Goal: Information Seeking & Learning: Learn about a topic

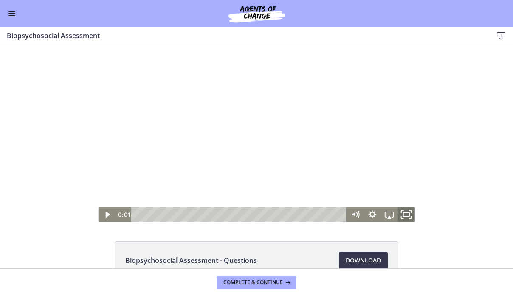
click at [402, 215] on icon "Fullscreen" at bounding box center [406, 214] width 20 height 17
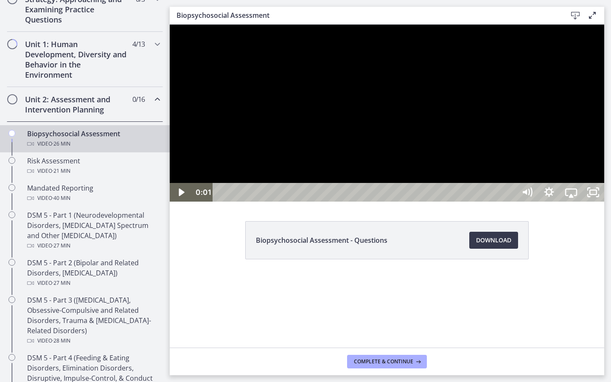
drag, startPoint x: 701, startPoint y: 25, endPoint x: 522, endPoint y: 202, distance: 252.3
click at [426, 202] on div at bounding box center [387, 113] width 434 height 177
click at [180, 202] on icon "Pause" at bounding box center [181, 192] width 22 height 19
click at [180, 197] on icon "Play Video" at bounding box center [182, 192] width 7 height 9
click at [223, 202] on div at bounding box center [387, 113] width 434 height 177
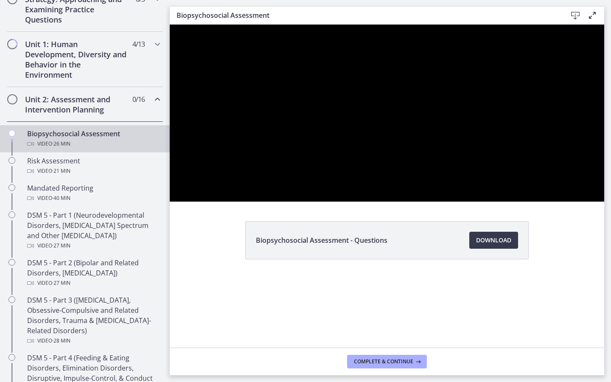
click at [222, 202] on div at bounding box center [387, 113] width 434 height 177
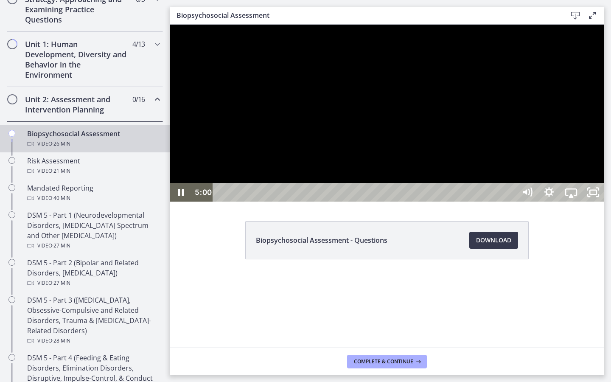
click at [222, 202] on div at bounding box center [387, 113] width 434 height 177
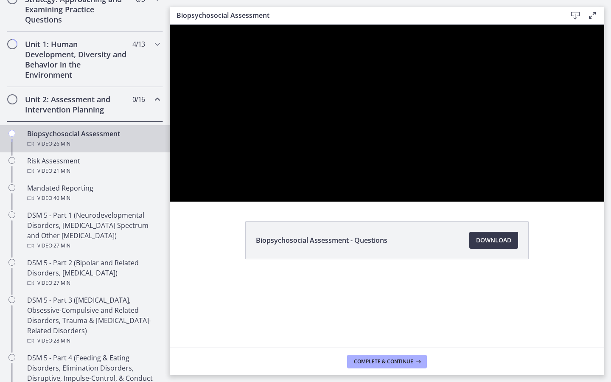
click at [222, 202] on div at bounding box center [387, 113] width 434 height 177
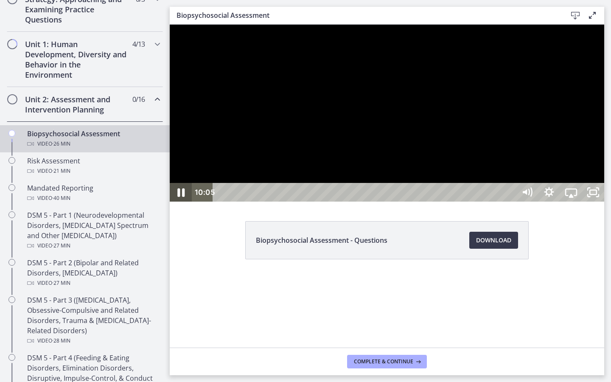
click at [181, 204] on icon "Pause" at bounding box center [181, 192] width 26 height 22
click at [184, 204] on icon "Play Video" at bounding box center [181, 192] width 26 height 22
click at [426, 204] on icon "Show settings menu" at bounding box center [549, 192] width 26 height 22
click at [426, 164] on span "Speed" at bounding box center [558, 155] width 28 height 19
click at [426, 109] on label "1.25x" at bounding box center [571, 99] width 66 height 20
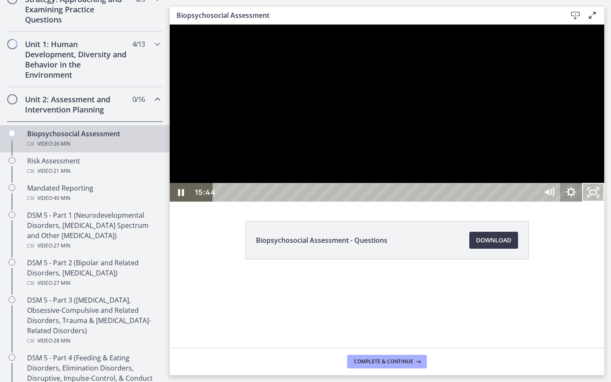
click at [426, 197] on icon "Show settings menu" at bounding box center [571, 192] width 10 height 10
click at [426, 164] on span "Speed" at bounding box center [558, 155] width 28 height 19
click at [426, 127] on label "1.5x" at bounding box center [571, 118] width 66 height 20
click at [176, 202] on icon "Pause" at bounding box center [181, 192] width 22 height 19
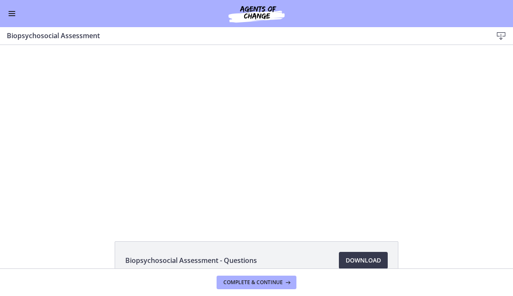
click at [15, 16] on button "Enable menu" at bounding box center [12, 13] width 10 height 10
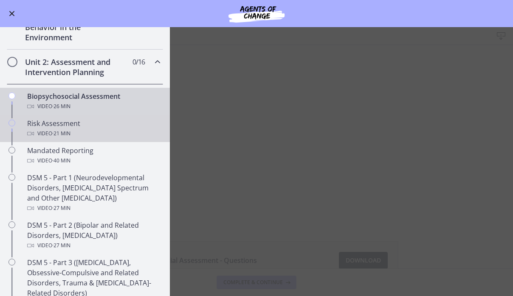
click at [49, 131] on div "Video · 21 min" at bounding box center [93, 134] width 132 height 10
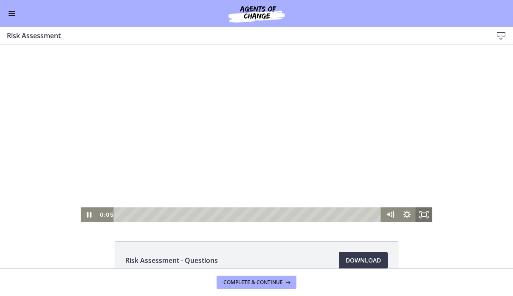
click at [420, 218] on icon "Fullscreen" at bounding box center [423, 214] width 17 height 14
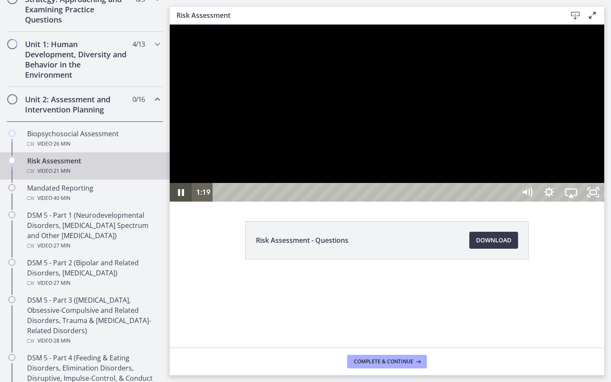
click at [174, 202] on icon "Pause" at bounding box center [181, 192] width 22 height 19
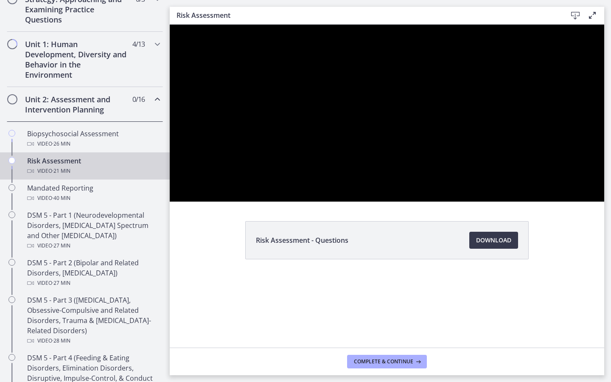
click at [170, 202] on div at bounding box center [387, 113] width 434 height 177
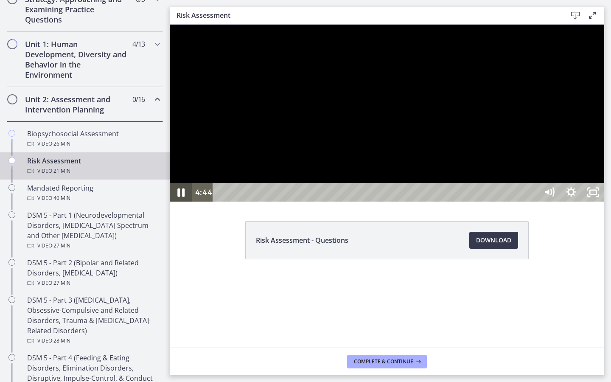
click at [186, 204] on icon "Pause" at bounding box center [181, 192] width 26 height 22
click at [181, 202] on button "Play Video" at bounding box center [181, 192] width 22 height 19
click at [181, 202] on button "Pause" at bounding box center [181, 192] width 22 height 19
click at [181, 202] on button "Play Video" at bounding box center [181, 192] width 22 height 19
click at [426, 202] on icon "Show settings menu" at bounding box center [571, 192] width 22 height 19
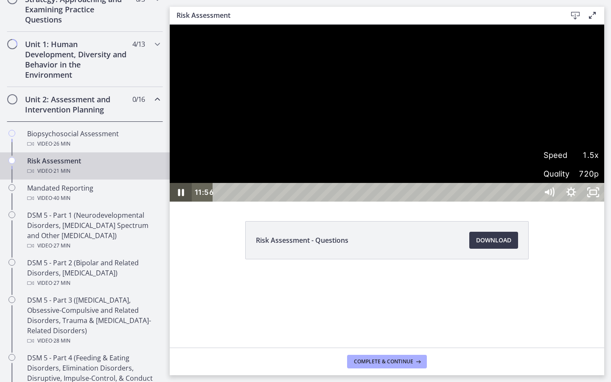
click at [179, 202] on icon "Pause" at bounding box center [181, 192] width 22 height 19
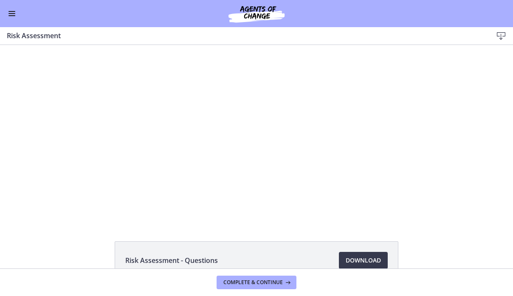
click at [10, 18] on button "Enable menu" at bounding box center [12, 13] width 10 height 10
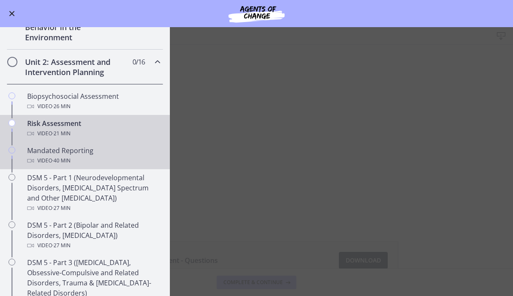
click at [49, 162] on div "Video · 40 min" at bounding box center [93, 161] width 132 height 10
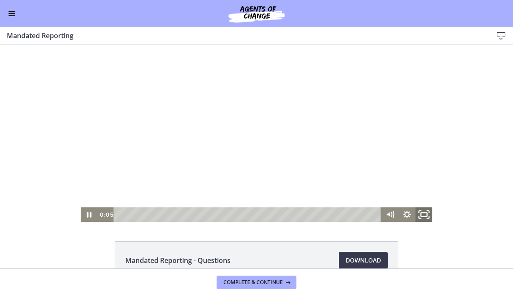
click at [423, 213] on rect "Fullscreen" at bounding box center [423, 215] width 6 height 4
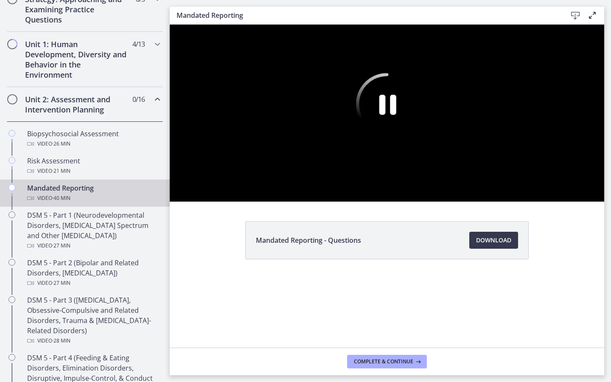
click at [426, 192] on div at bounding box center [387, 113] width 434 height 177
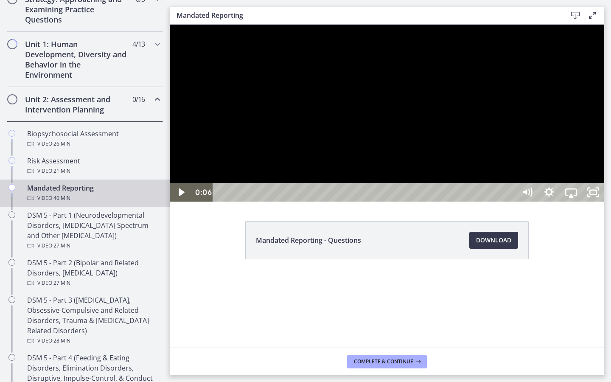
click at [426, 192] on div at bounding box center [387, 113] width 434 height 177
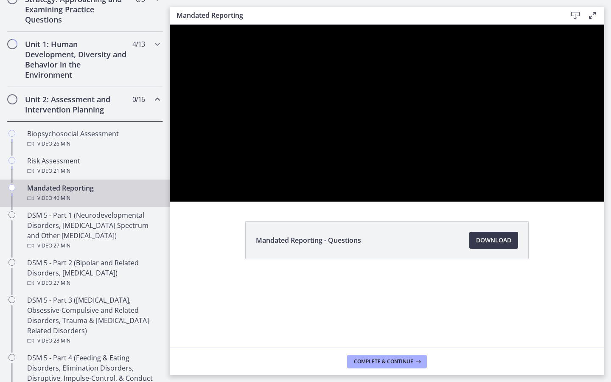
click at [170, 25] on button "Pause: cbe2enmtov91j64ibrrg.mp4" at bounding box center [170, 25] width 0 height 0
click at [170, 25] on button "Play Video: cbe2enmtov91j64ibrrg.mp4" at bounding box center [170, 25] width 0 height 0
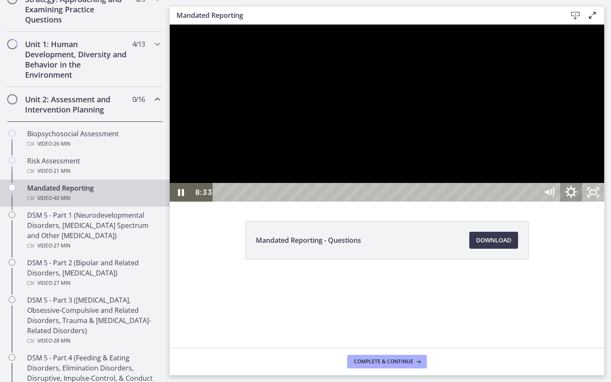
click at [426, 204] on icon "Show settings menu" at bounding box center [571, 192] width 26 height 22
click at [426, 164] on span "1.5x" at bounding box center [585, 155] width 28 height 19
click at [426, 146] on label "1.75x" at bounding box center [571, 136] width 66 height 20
click at [426, 202] on icon "Show settings menu" at bounding box center [571, 192] width 22 height 19
click at [426, 164] on span "1.75x" at bounding box center [585, 155] width 28 height 19
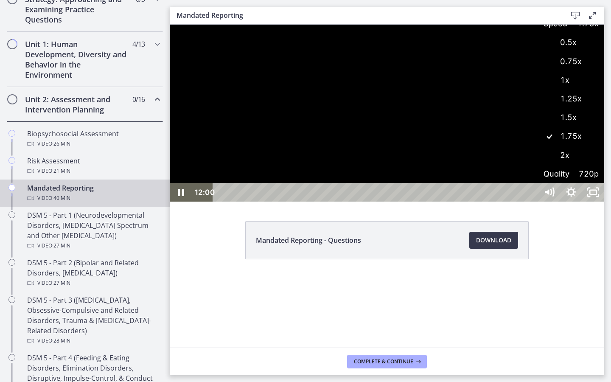
click at [426, 165] on label "2x" at bounding box center [571, 156] width 66 height 20
click at [173, 204] on icon "Pause" at bounding box center [181, 192] width 26 height 22
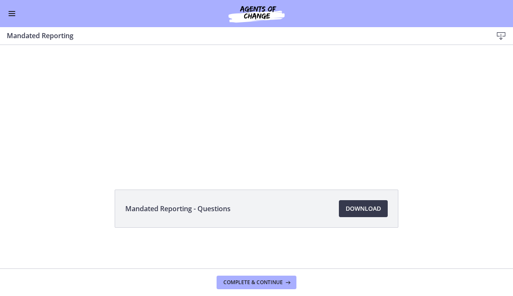
scroll to position [52, 0]
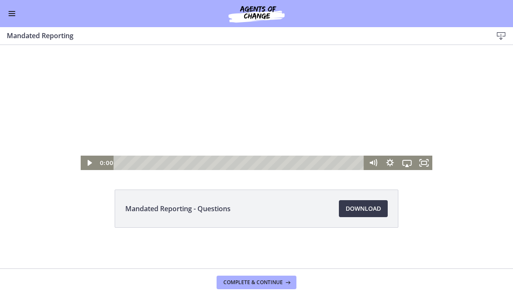
drag, startPoint x: 10, startPoint y: 4, endPoint x: 10, endPoint y: 11, distance: 6.8
click at [10, 4] on div "Go to Dashboard" at bounding box center [256, 13] width 513 height 27
click at [13, 17] on button "Enable menu" at bounding box center [12, 13] width 10 height 10
click at [8, 12] on button "Enable menu" at bounding box center [12, 13] width 10 height 10
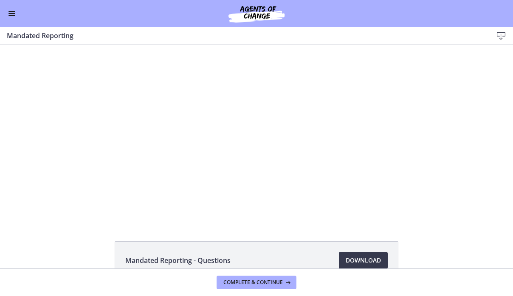
click at [12, 14] on button "Enable menu" at bounding box center [12, 13] width 10 height 10
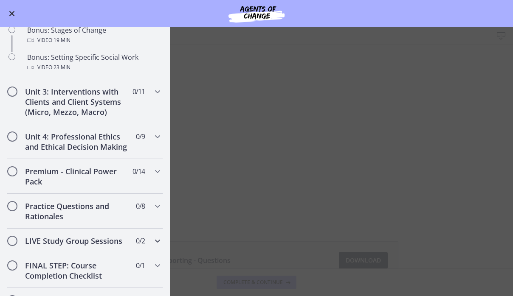
scroll to position [757, 0]
click at [83, 188] on div "Premium - Clinical Power Pack 0 / 14 Completed" at bounding box center [85, 177] width 156 height 35
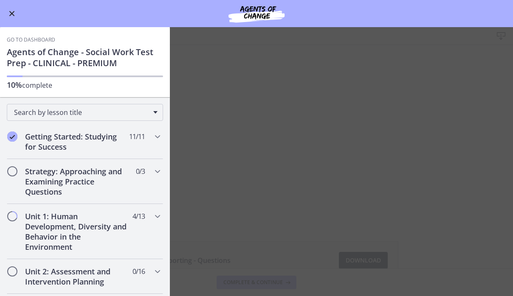
scroll to position [0, 0]
click at [236, 91] on main "Mandated Reporting Download Enable fullscreen Mandated Reporting - Questions Do…" at bounding box center [256, 161] width 513 height 269
click at [345, 156] on main "Mandated Reporting Download Enable fullscreen Mandated Reporting - Questions Do…" at bounding box center [256, 161] width 513 height 269
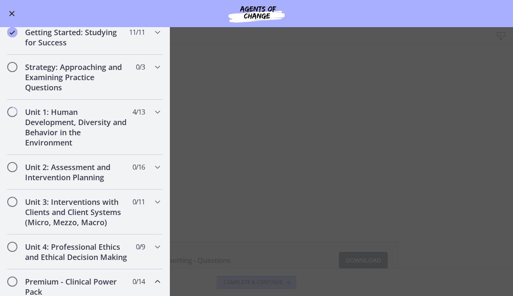
scroll to position [73, 0]
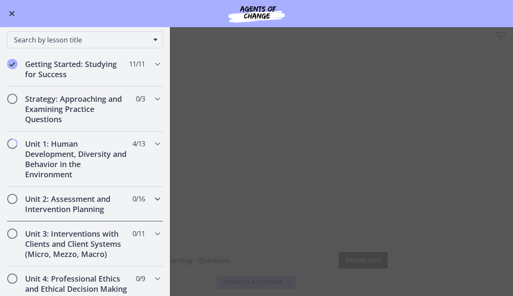
click at [83, 202] on h2 "Unit 2: Assessment and Intervention Planning" at bounding box center [77, 204] width 104 height 20
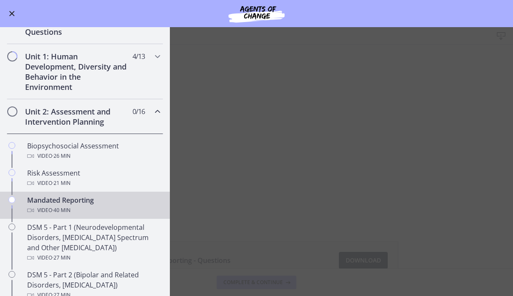
scroll to position [165, 0]
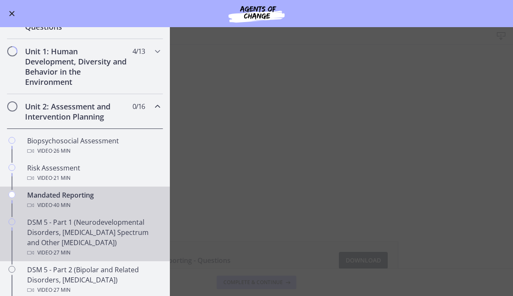
click at [70, 235] on div "DSM 5 - Part 1 (Neurodevelopmental Disorders, [MEDICAL_DATA] Spectrum and Other…" at bounding box center [93, 237] width 132 height 41
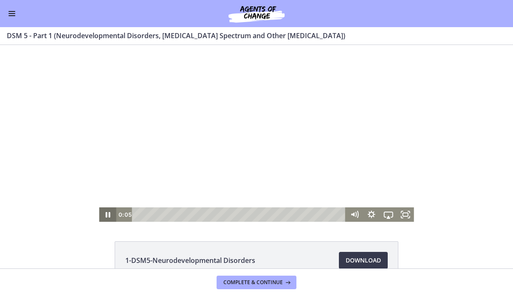
click at [110, 212] on icon "Pause" at bounding box center [107, 214] width 17 height 14
drag, startPoint x: 137, startPoint y: 215, endPoint x: 119, endPoint y: 216, distance: 18.7
click at [119, 216] on div "0:00 0:00" at bounding box center [231, 214] width 230 height 14
click at [105, 215] on icon "Play Video" at bounding box center [108, 214] width 20 height 17
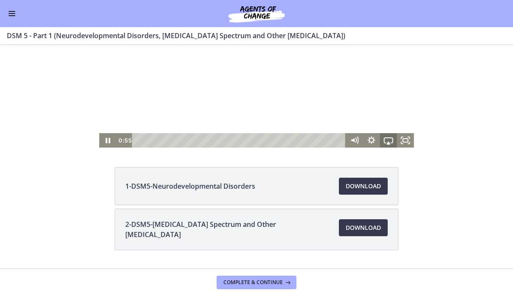
scroll to position [74, 0]
click at [109, 139] on icon "Pause" at bounding box center [108, 140] width 6 height 7
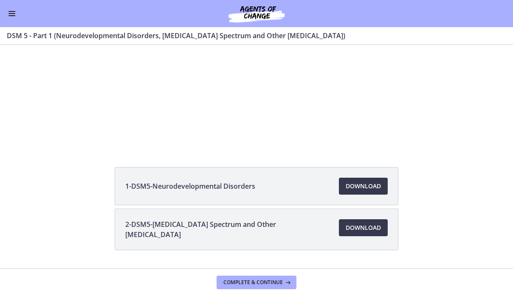
click at [360, 196] on li "1-DSM5-Neurodevelopmental Disorders Download Opens in a new window" at bounding box center [256, 186] width 283 height 38
click at [360, 189] on span "Download Opens in a new window" at bounding box center [362, 186] width 35 height 10
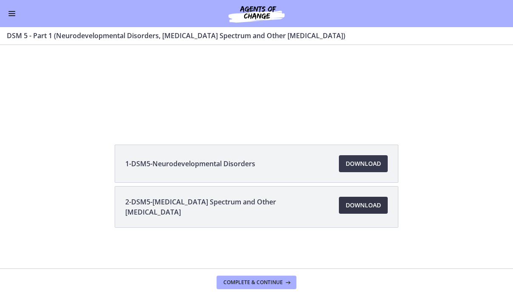
scroll to position [97, 0]
click at [353, 208] on span "Download Opens in a new window" at bounding box center [362, 205] width 35 height 10
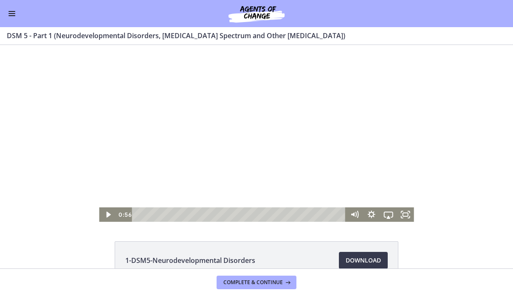
scroll to position [0, 0]
